Goal: Task Accomplishment & Management: Manage account settings

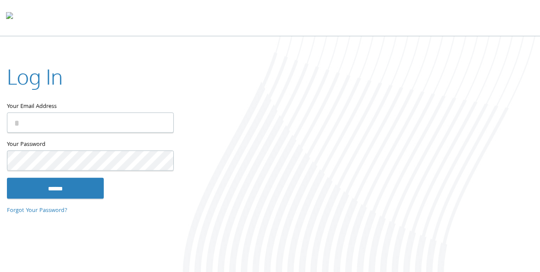
type input "**********"
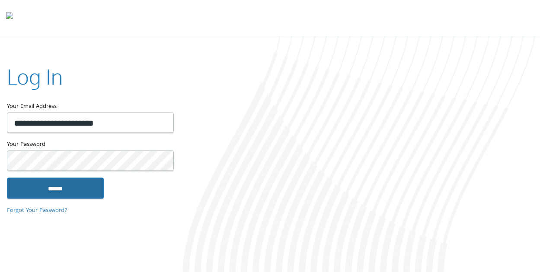
click at [54, 187] on input "******" at bounding box center [55, 188] width 97 height 21
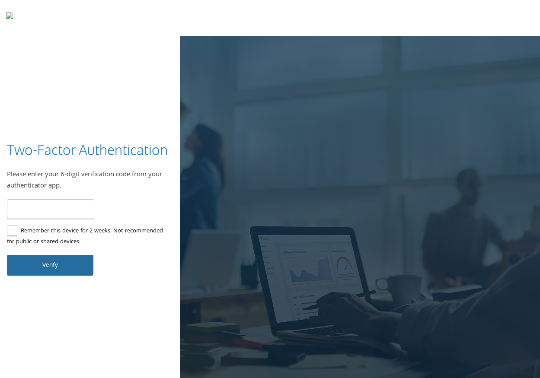
type input "******"
click at [65, 269] on button "Verify" at bounding box center [50, 265] width 86 height 21
